Goal: Task Accomplishment & Management: Manage account settings

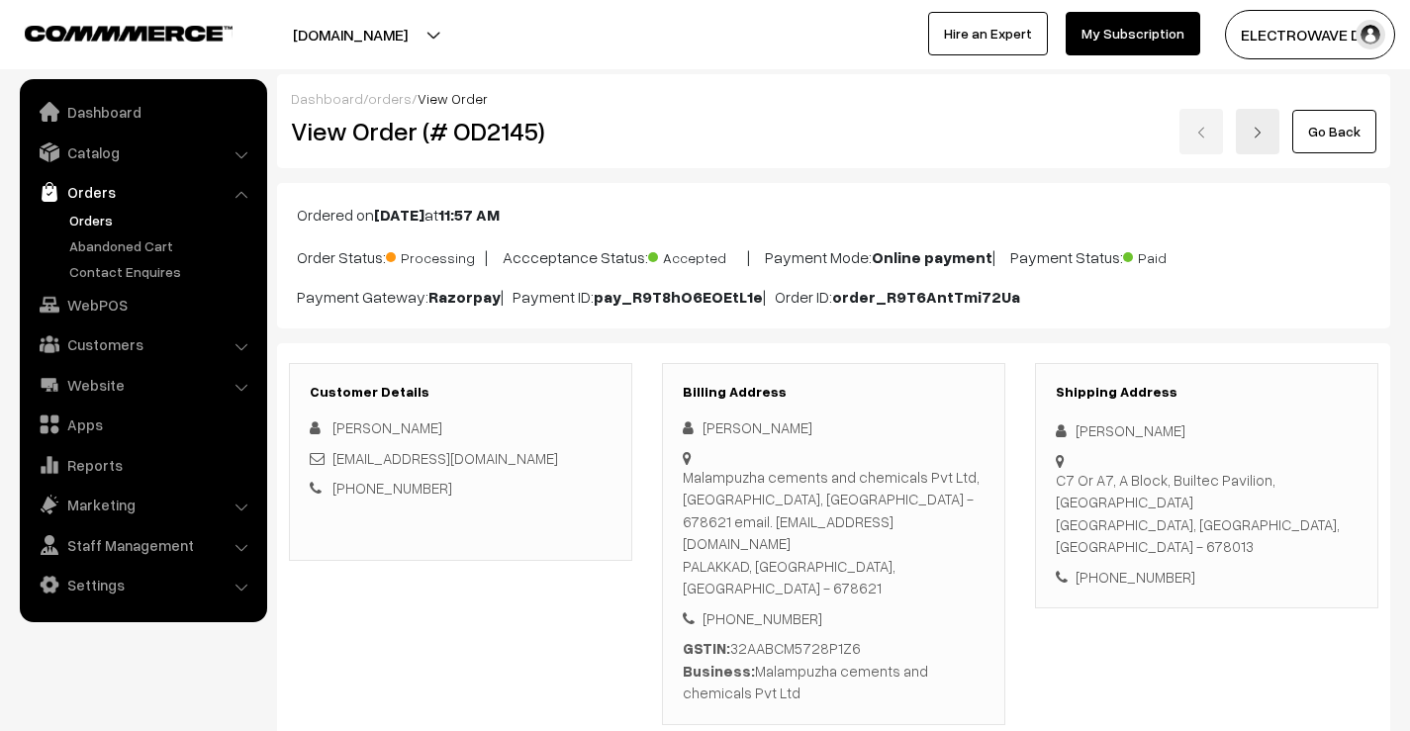
scroll to position [198, 0]
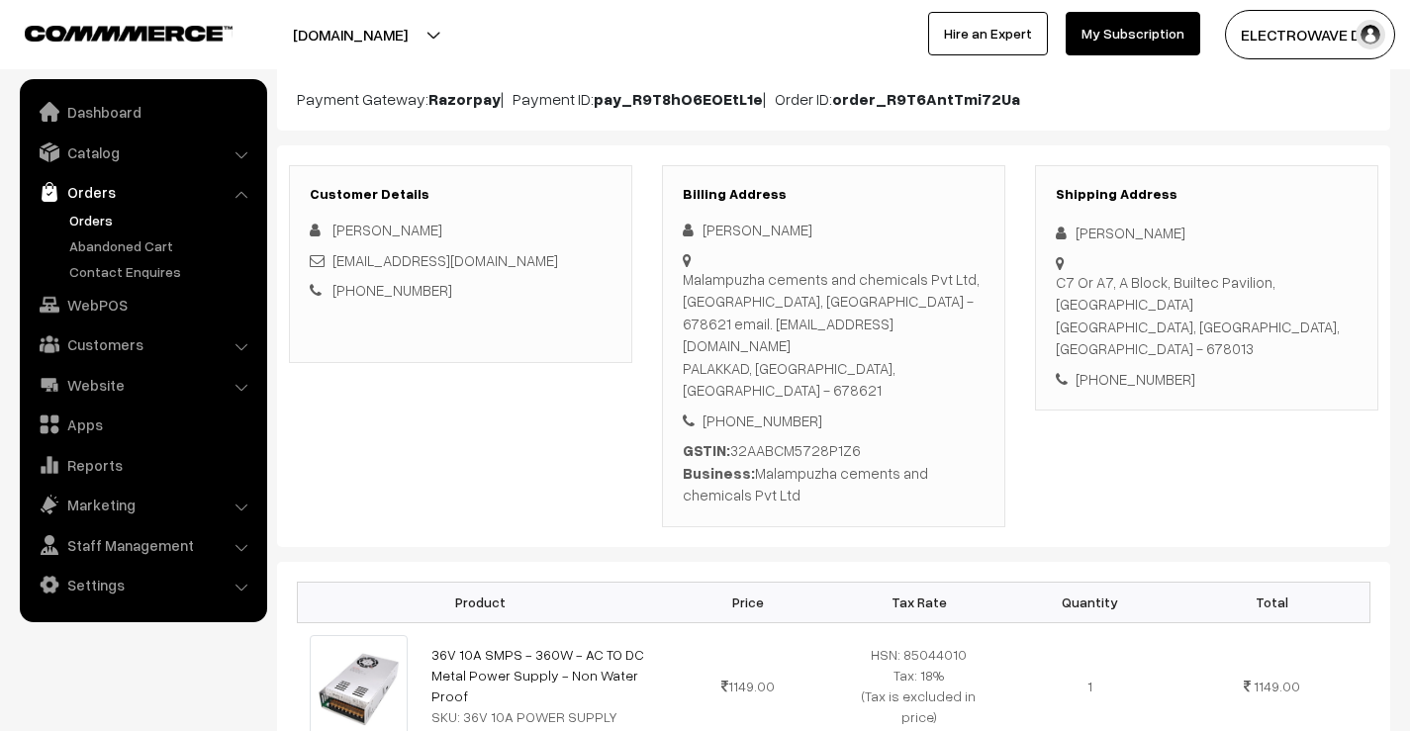
click at [85, 219] on link "Orders" at bounding box center [162, 220] width 196 height 21
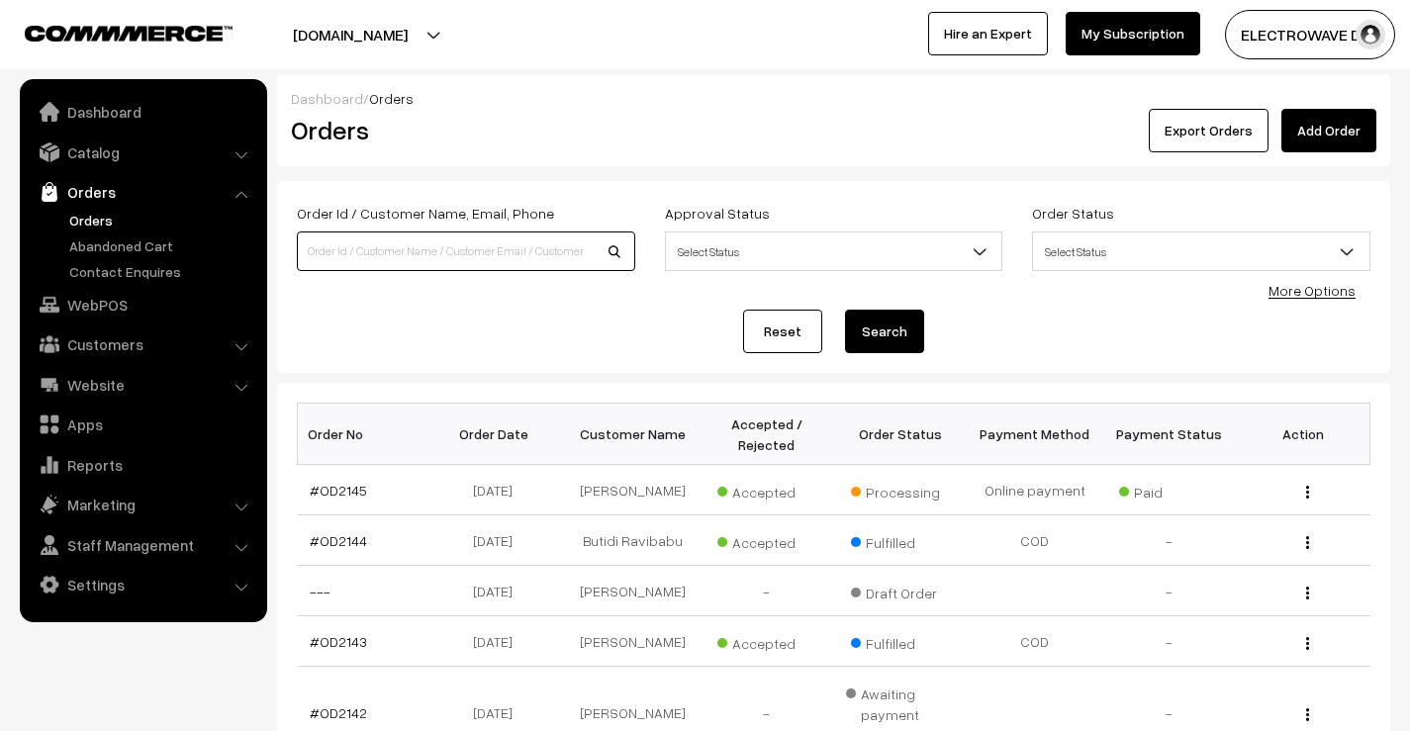
click at [495, 232] on input at bounding box center [466, 252] width 338 height 40
paste input "OD1888"
type input "OD1888"
click at [845, 310] on button "Search" at bounding box center [884, 332] width 79 height 44
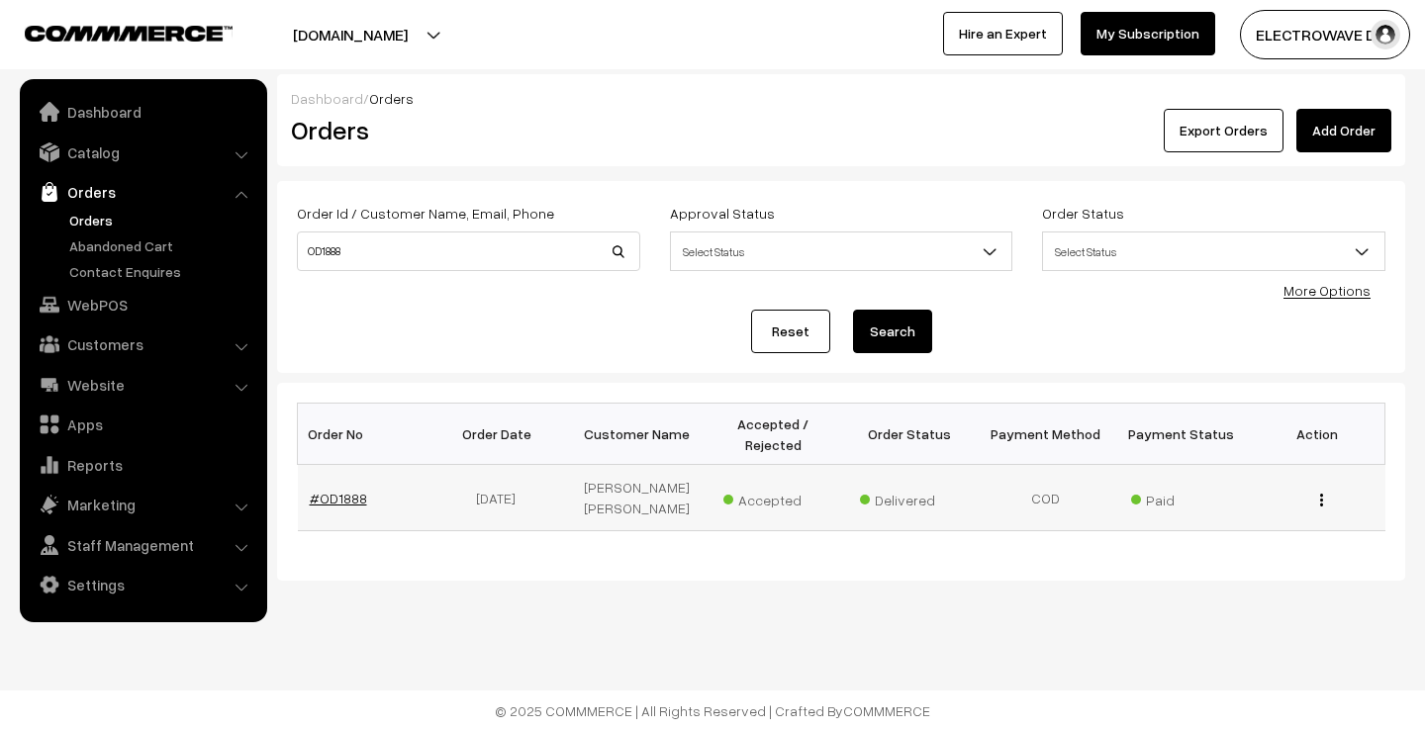
click at [359, 492] on link "#OD1888" at bounding box center [338, 498] width 57 height 17
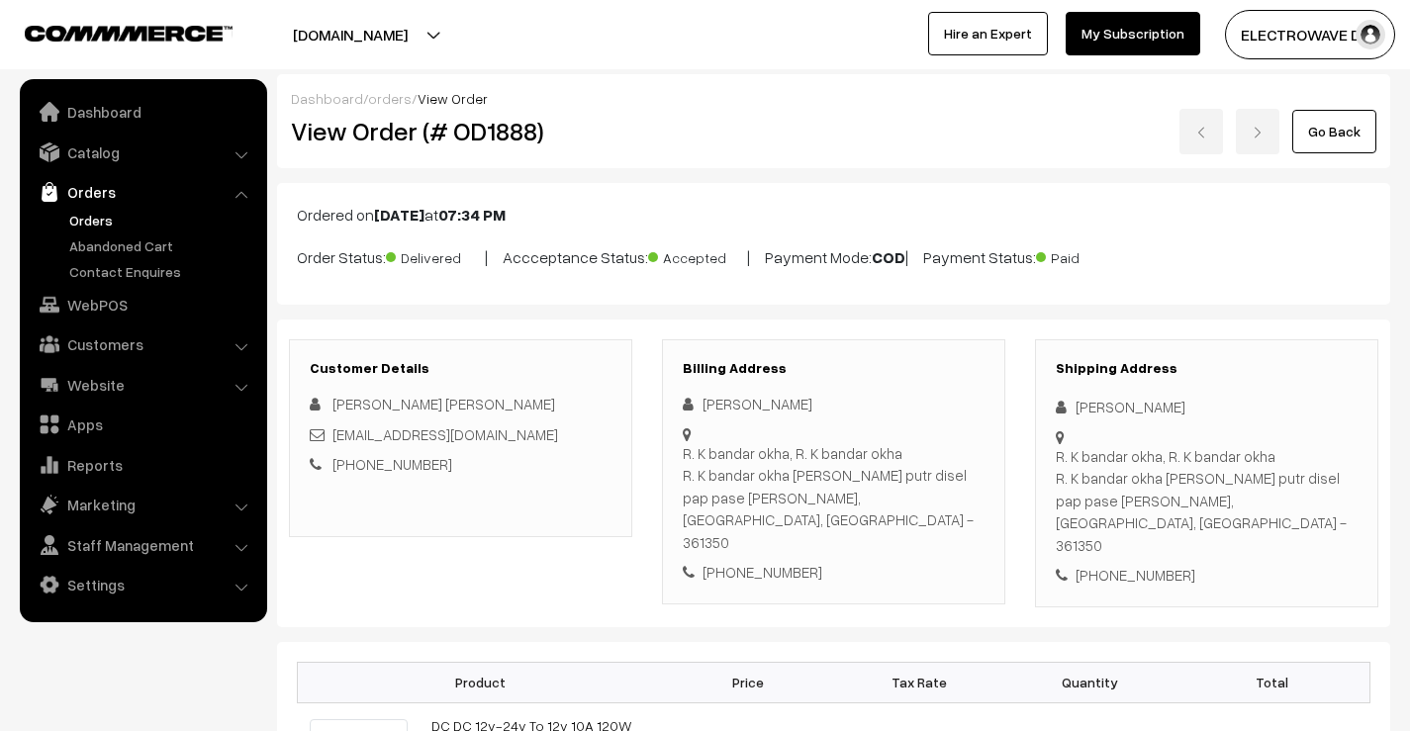
click at [1076, 403] on div "Vahid Amreliya" at bounding box center [1207, 407] width 302 height 23
click at [1076, 405] on div "Vahid Amreliya" at bounding box center [1207, 407] width 302 height 23
click at [1077, 402] on div "Vahid Amreliya" at bounding box center [1207, 407] width 302 height 23
click at [1194, 564] on div "+91 7043701728" at bounding box center [1207, 575] width 302 height 23
click at [1077, 413] on div "Vahid Amreliya" at bounding box center [1207, 407] width 302 height 23
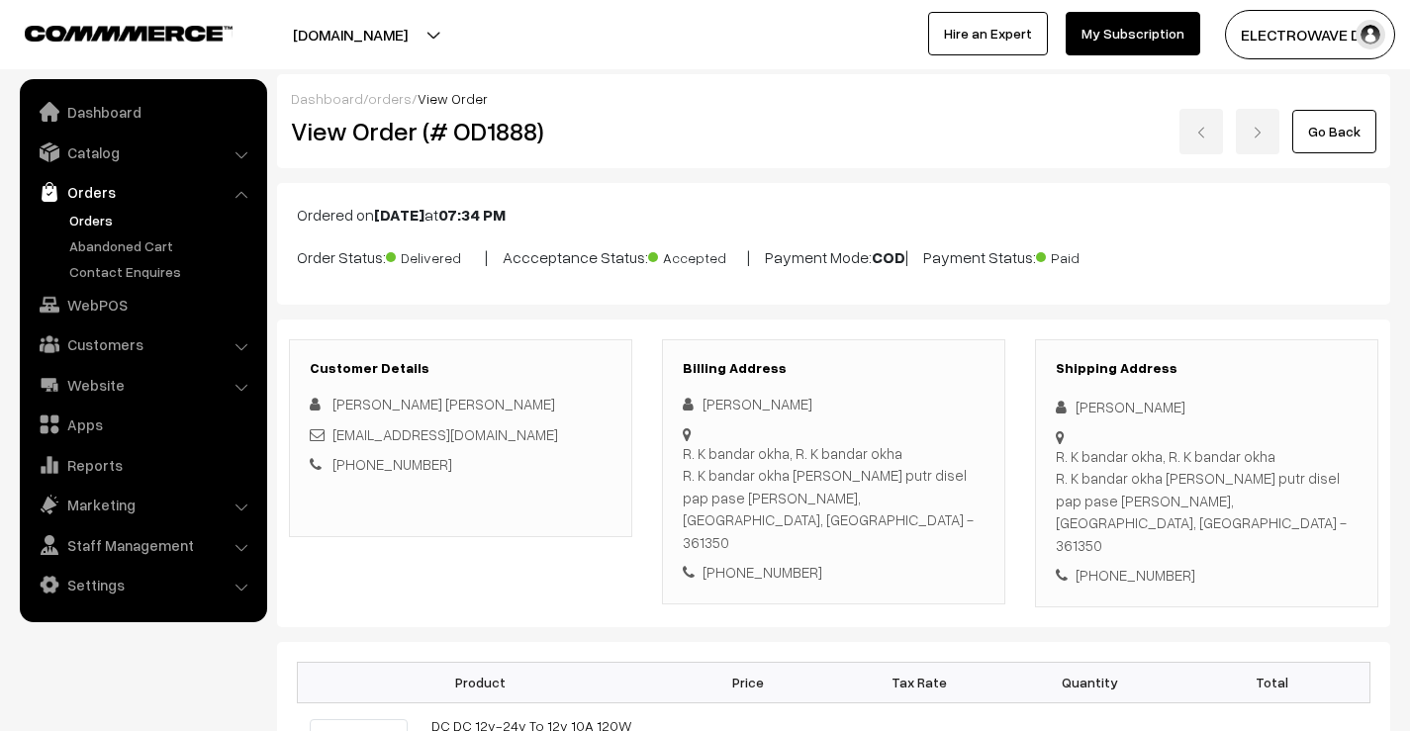
click at [1077, 413] on div "Vahid Amreliya" at bounding box center [1207, 407] width 302 height 23
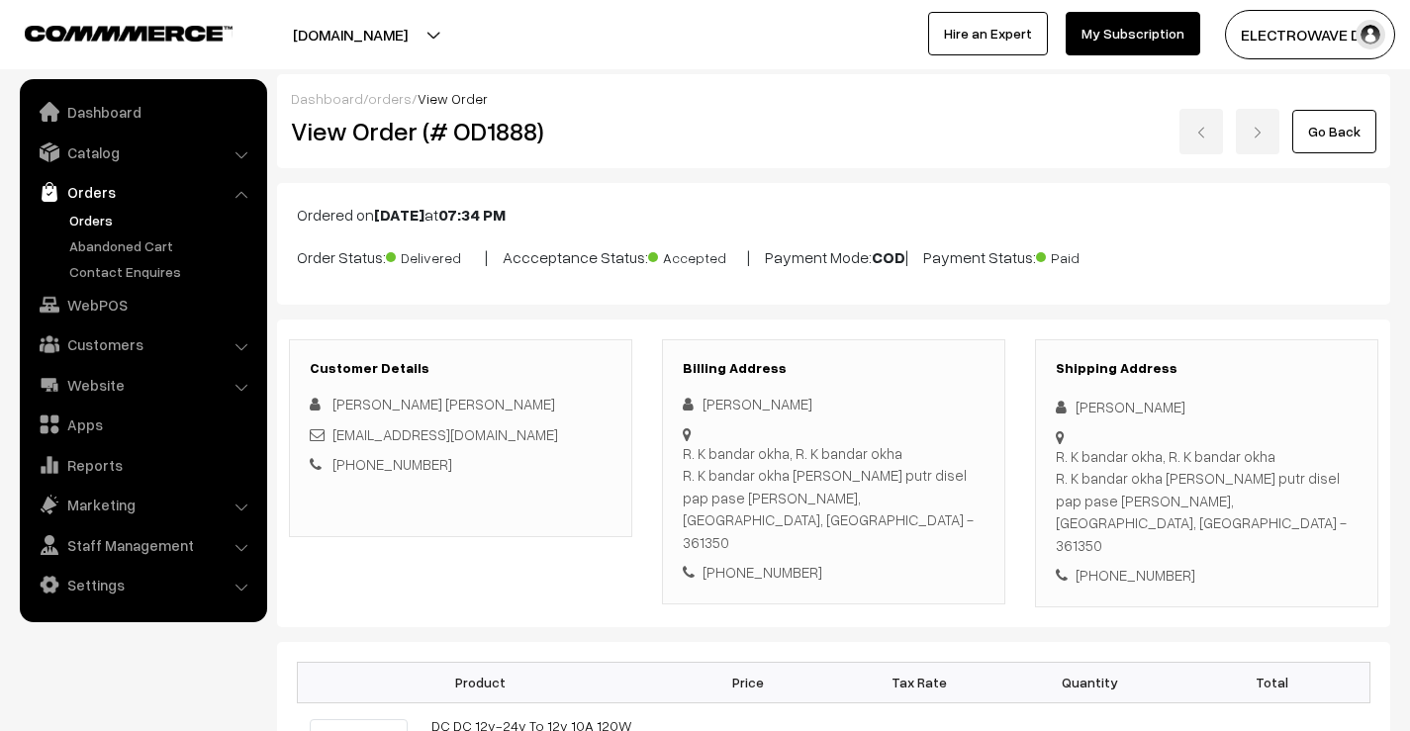
click at [1077, 413] on div "Vahid Amreliya" at bounding box center [1207, 407] width 302 height 23
click at [1076, 410] on div "Vahid Amreliya" at bounding box center [1207, 407] width 302 height 23
click at [1184, 543] on div "Shipping Address Vahid Amreliya R. K bandar okha, R. K bandar okha R. K bandar …" at bounding box center [1206, 473] width 343 height 268
click at [1359, 450] on div "Shipping Address Vahid Amreliya R. K bandar okha, R. K bandar okha R. K bandar …" at bounding box center [1206, 473] width 343 height 268
click at [1079, 408] on div "Vahid Amreliya" at bounding box center [1207, 407] width 302 height 23
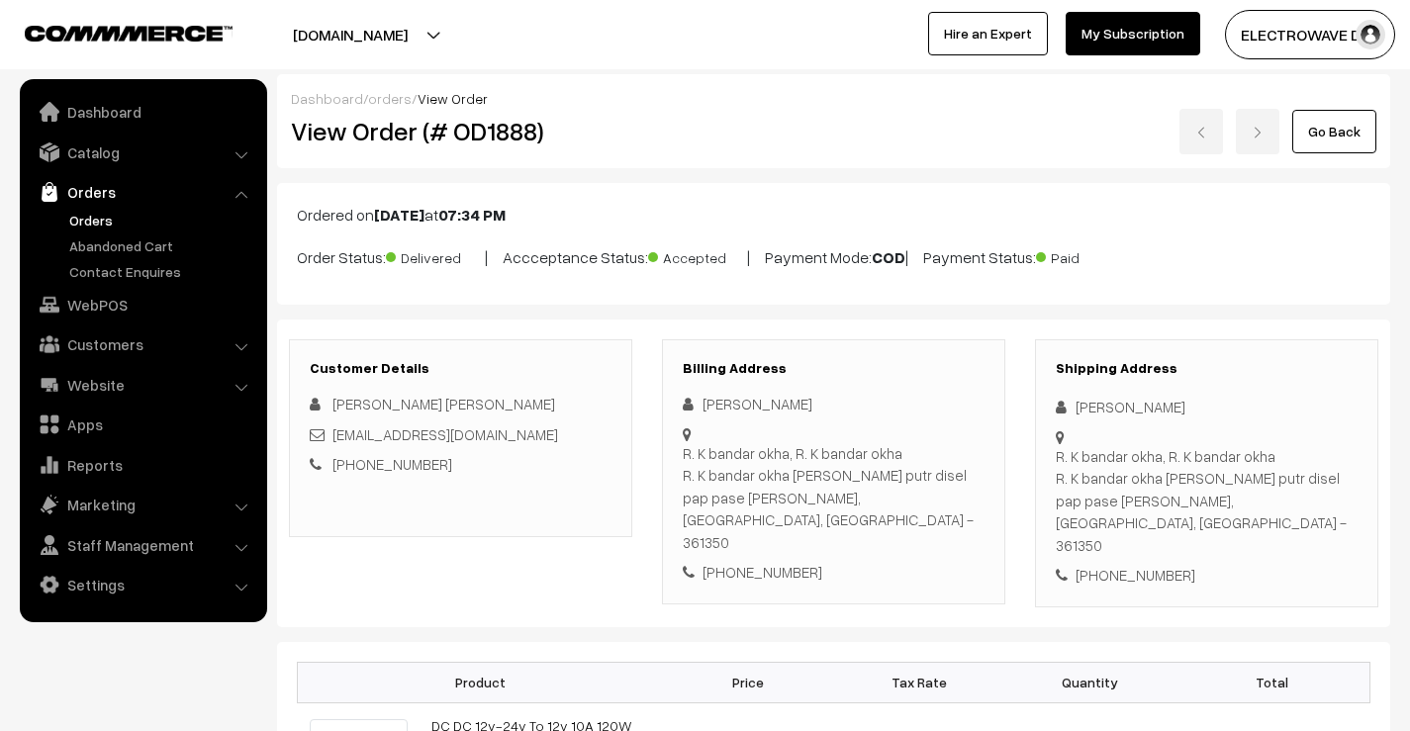
click at [1079, 408] on div "Vahid Amreliya" at bounding box center [1207, 407] width 302 height 23
click at [1079, 414] on div "Vahid Amreliya" at bounding box center [1207, 407] width 302 height 23
click at [1076, 461] on div "R. K bandar okha, R. K bandar okha R. K bandar okha pavan putr disel pap pase k…" at bounding box center [1207, 501] width 302 height 112
click at [1077, 406] on div "Vahid Amreliya" at bounding box center [1207, 407] width 302 height 23
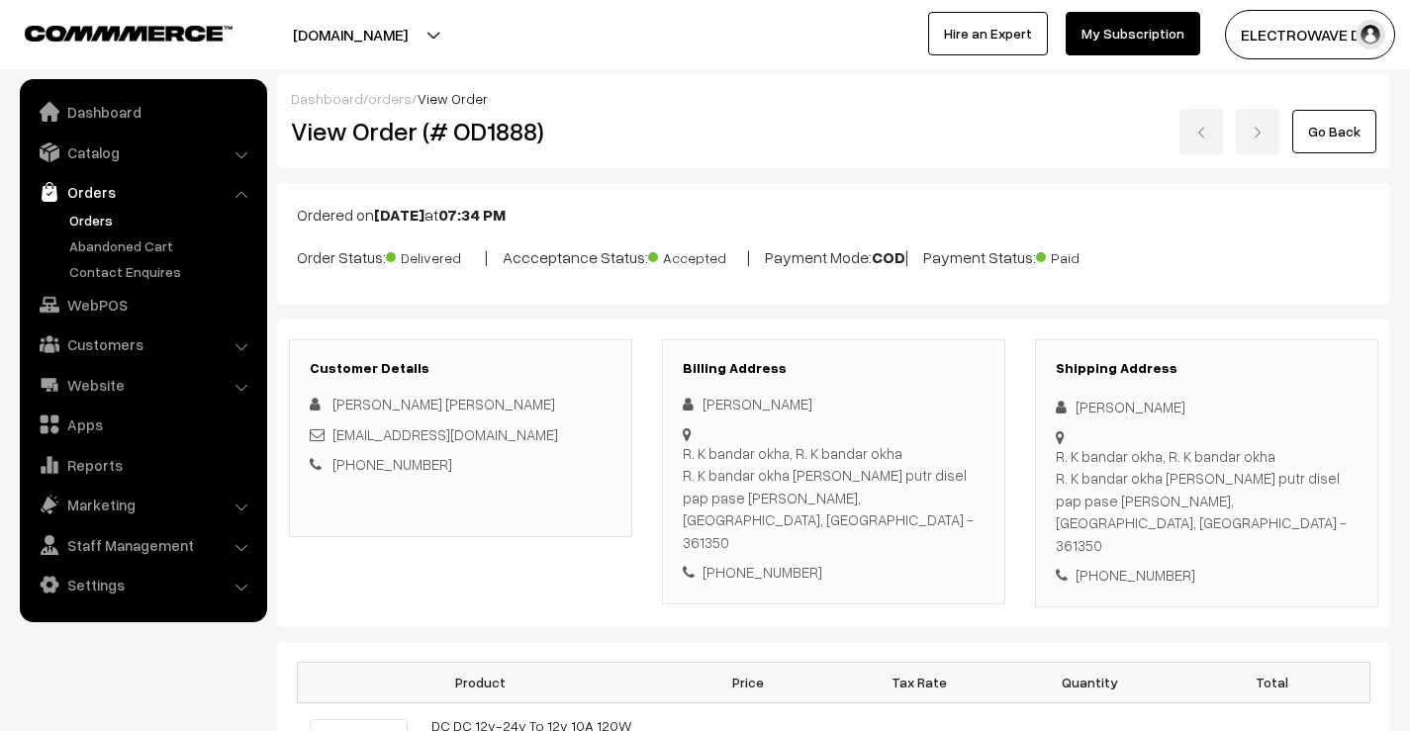
click at [1071, 408] on icon at bounding box center [1066, 407] width 20 height 15
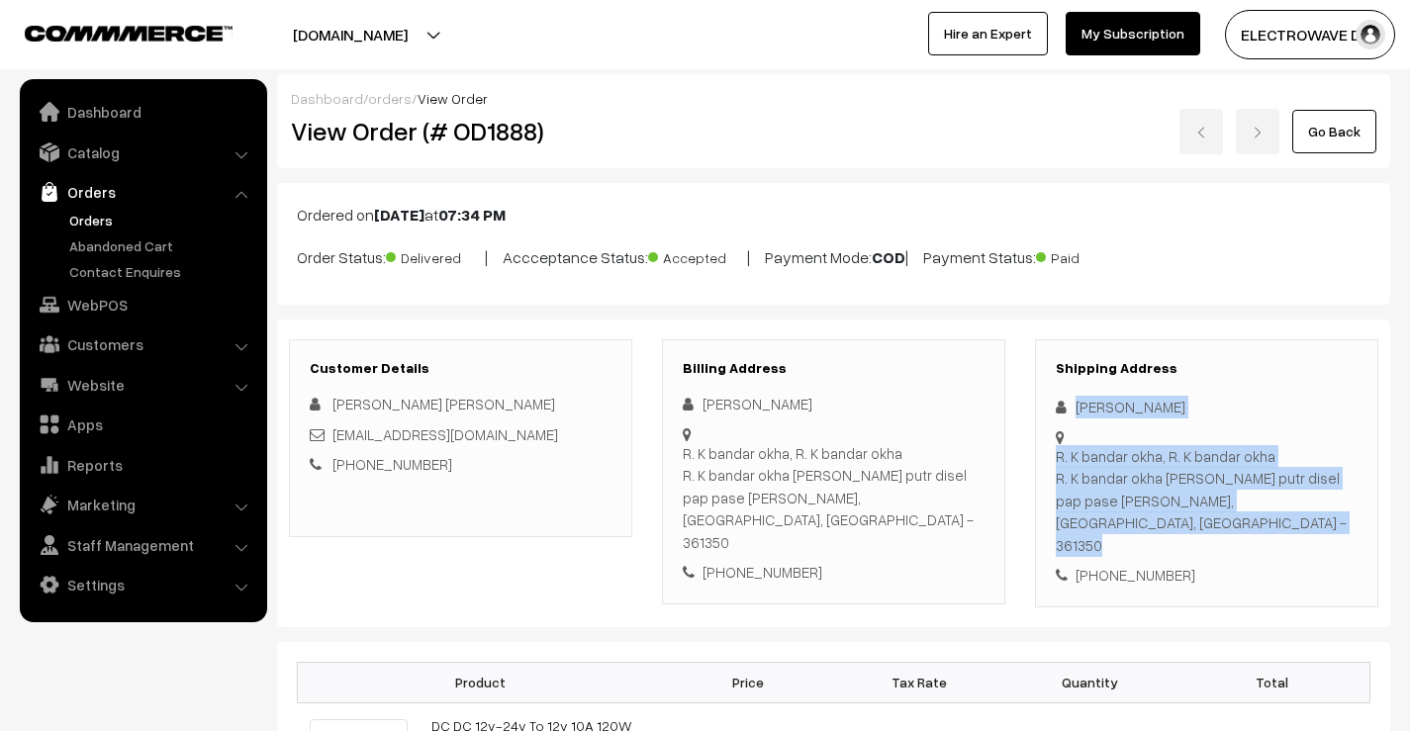
copy div "Vahid Amreliya R. K bandar okha, R. K bandar okha R. K bandar okha pavan putr d…"
click at [1141, 564] on div "+91 7043701728" at bounding box center [1207, 575] width 302 height 23
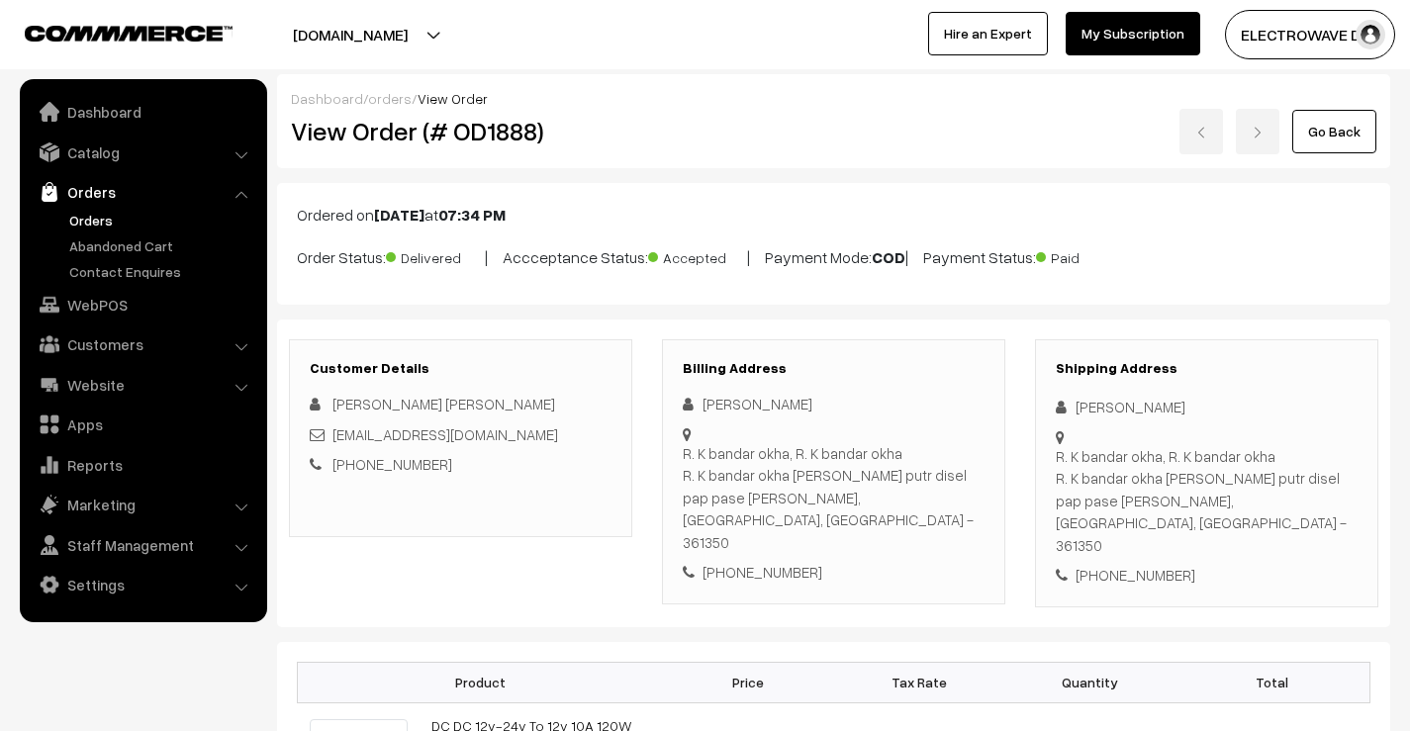
click at [1141, 564] on div "+91 7043701728" at bounding box center [1207, 575] width 302 height 23
copy div "+91 7043701728"
click at [69, 223] on link "Orders" at bounding box center [162, 220] width 196 height 21
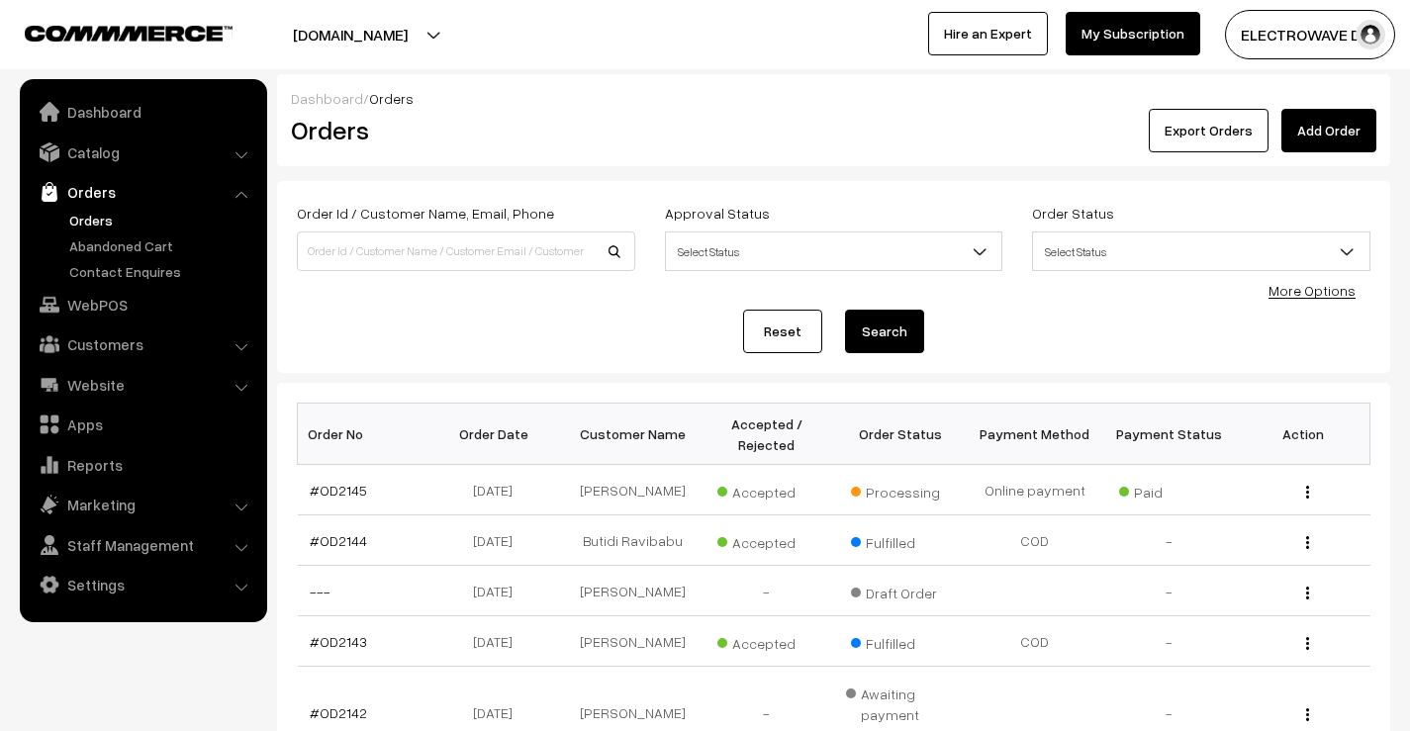
click at [94, 226] on link "Orders" at bounding box center [162, 220] width 196 height 21
